Goal: Task Accomplishment & Management: Manage account settings

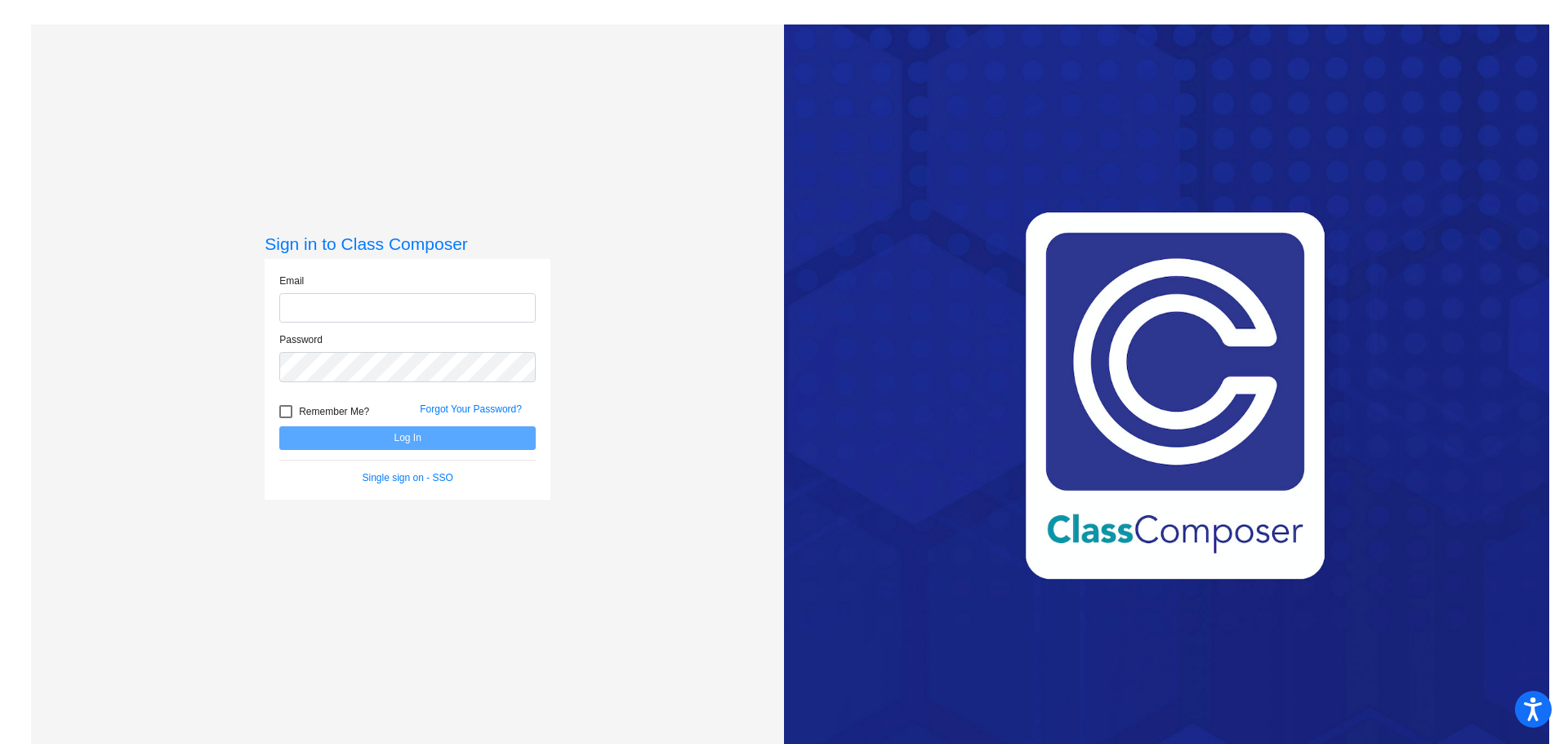
click at [438, 309] on input "email" at bounding box center [408, 308] width 256 height 31
type input "[EMAIL_ADDRESS][DOMAIN_NAME]"
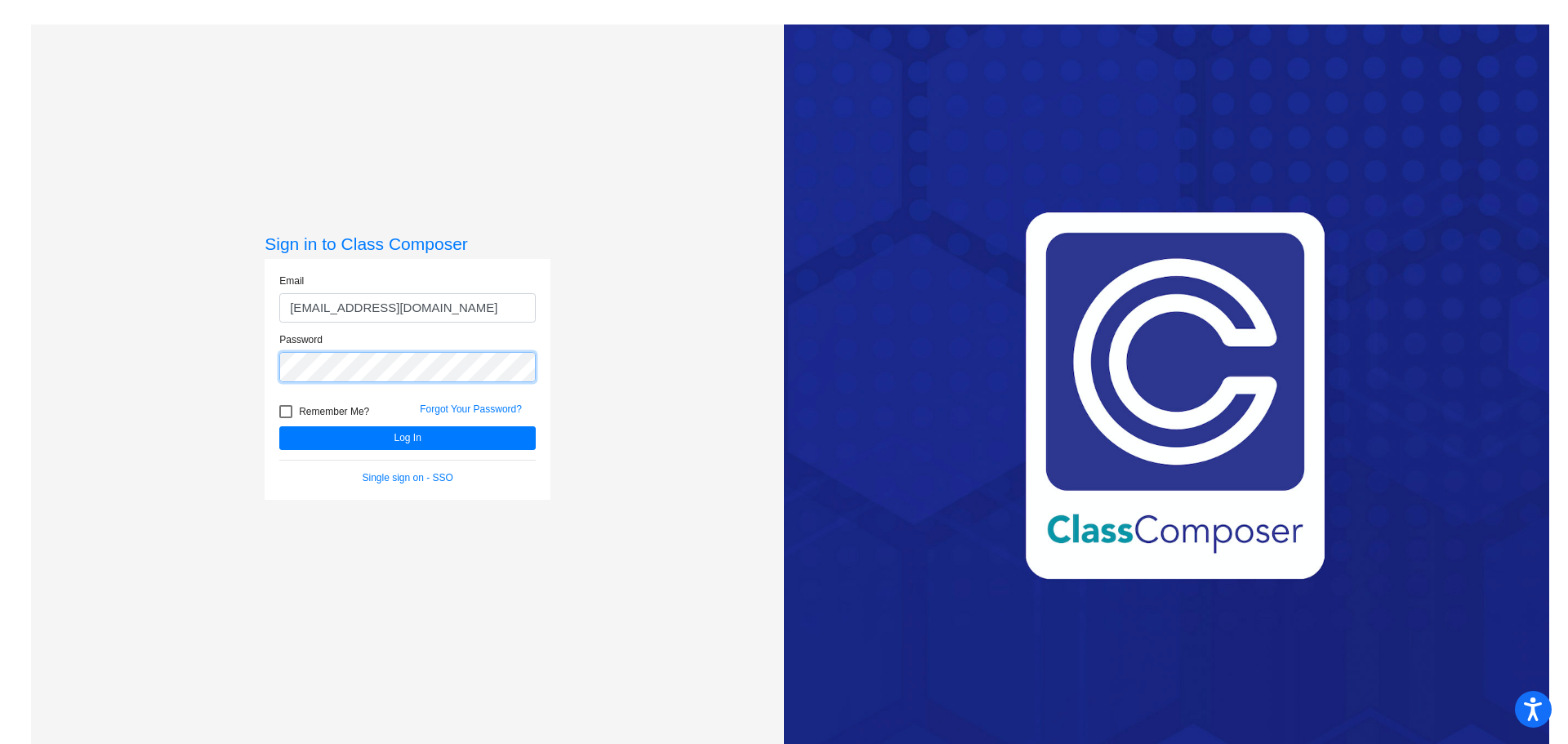
click at [280, 426] on button "Log In" at bounding box center [408, 437] width 256 height 23
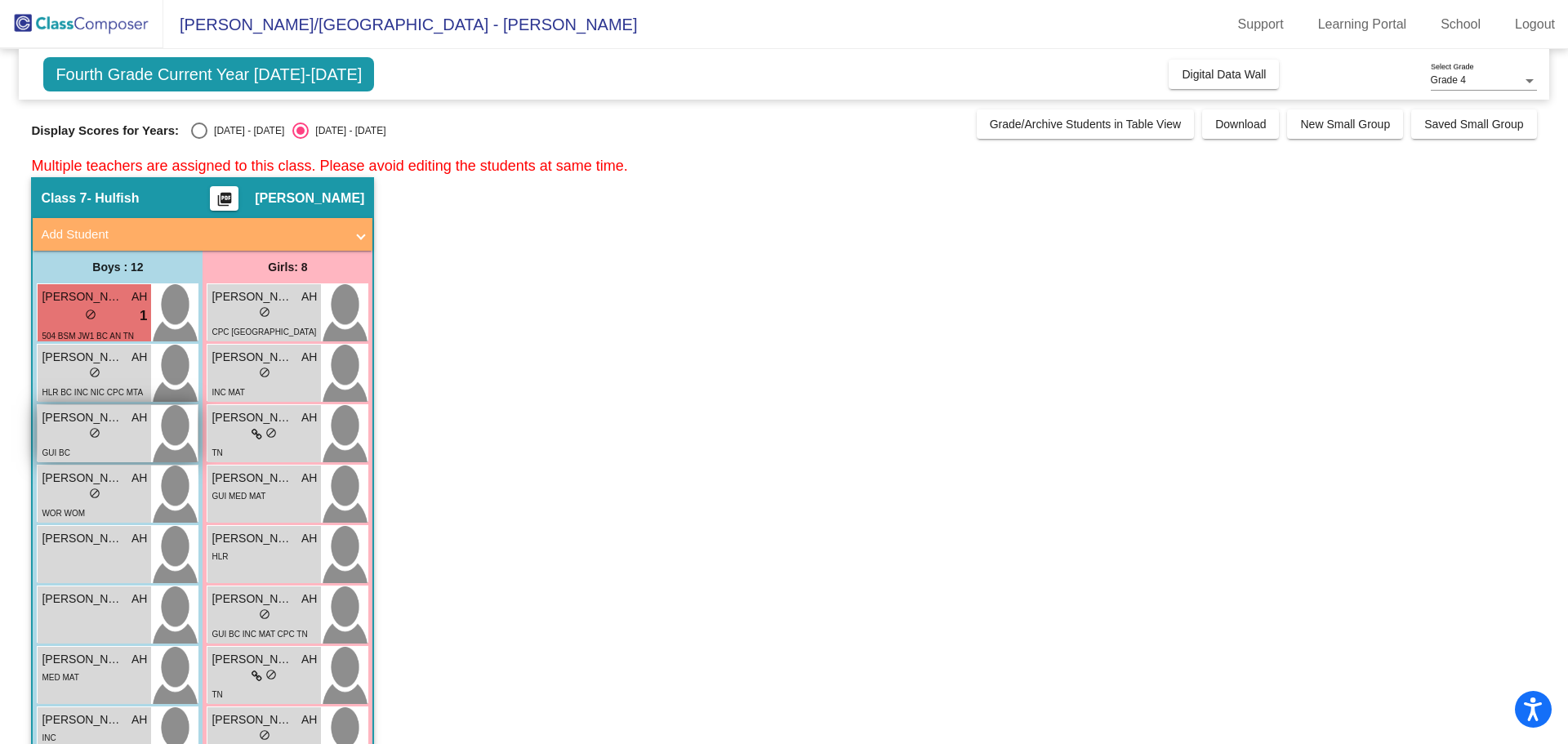
click at [107, 433] on div "lock do_not_disturb_alt" at bounding box center [94, 435] width 105 height 17
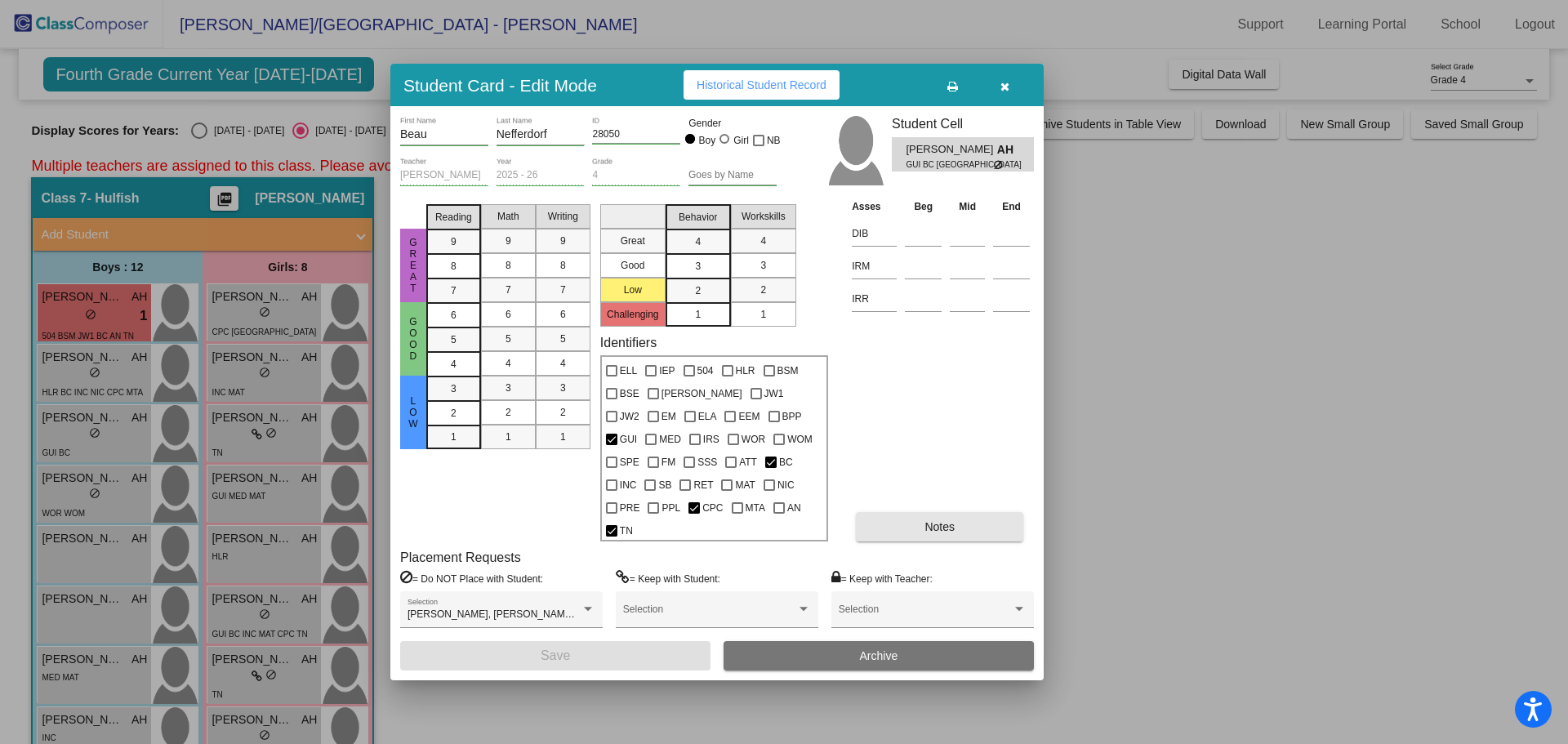
click at [941, 521] on span "Notes" at bounding box center [939, 527] width 31 height 13
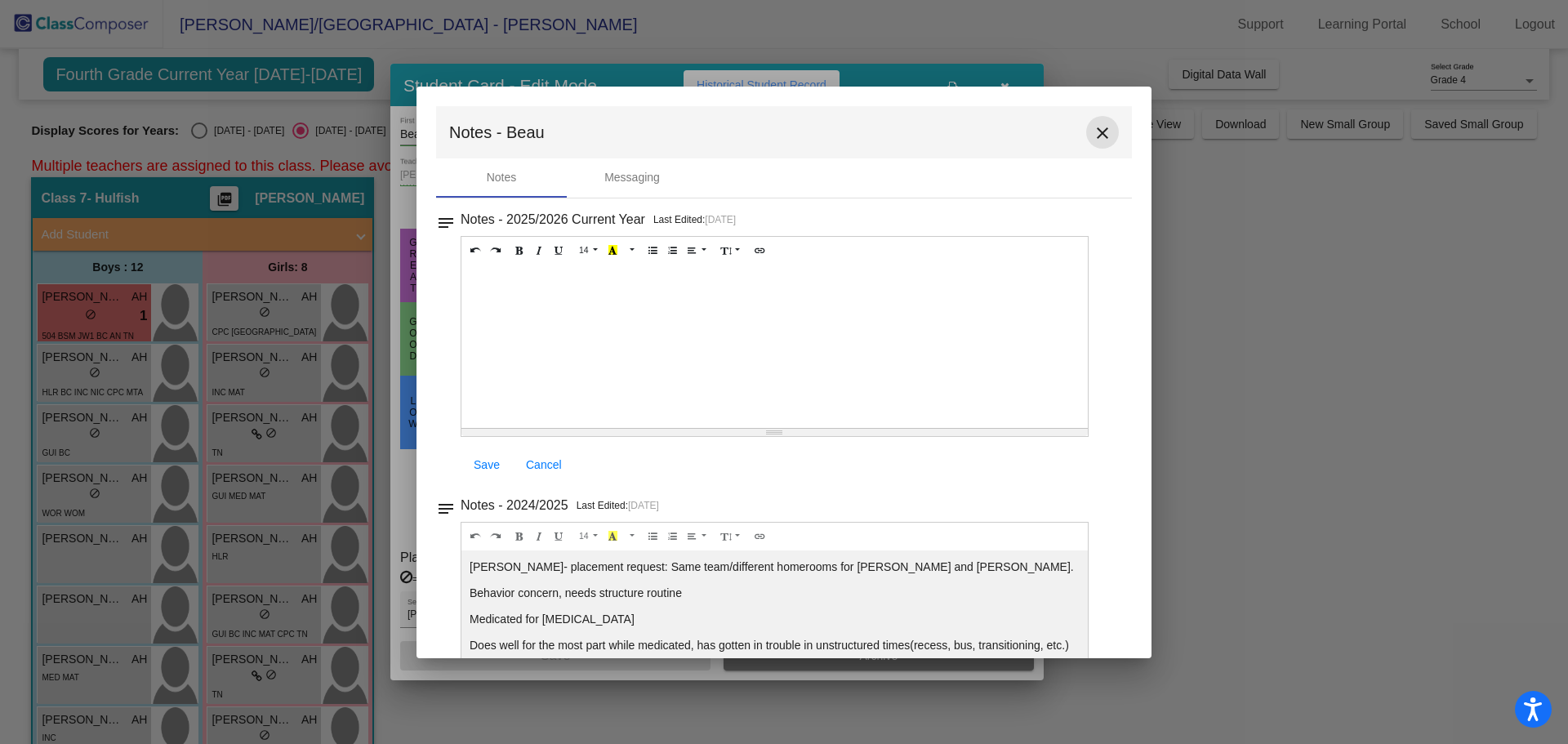
click at [1092, 142] on mat-icon "close" at bounding box center [1102, 133] width 20 height 20
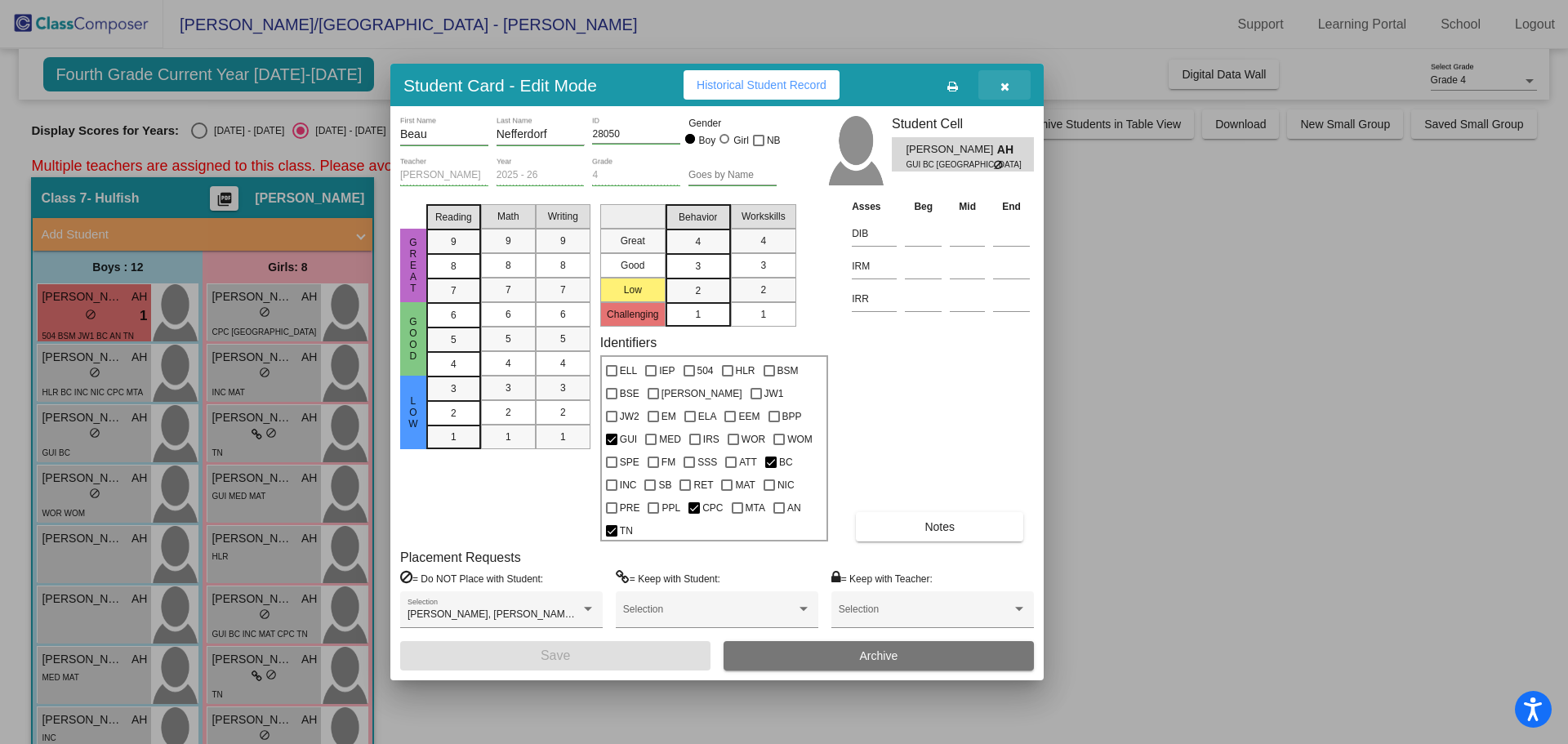
click at [1003, 99] on button "button" at bounding box center [1004, 85] width 52 height 30
